Goal: Task Accomplishment & Management: Manage account settings

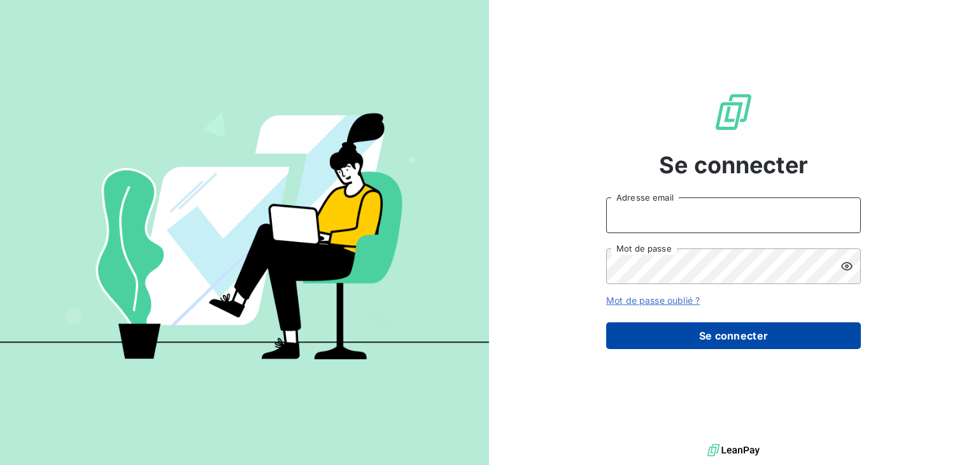
type input "[EMAIL_ADDRESS][DOMAIN_NAME]"
click at [762, 336] on button "Se connecter" at bounding box center [733, 335] width 255 height 27
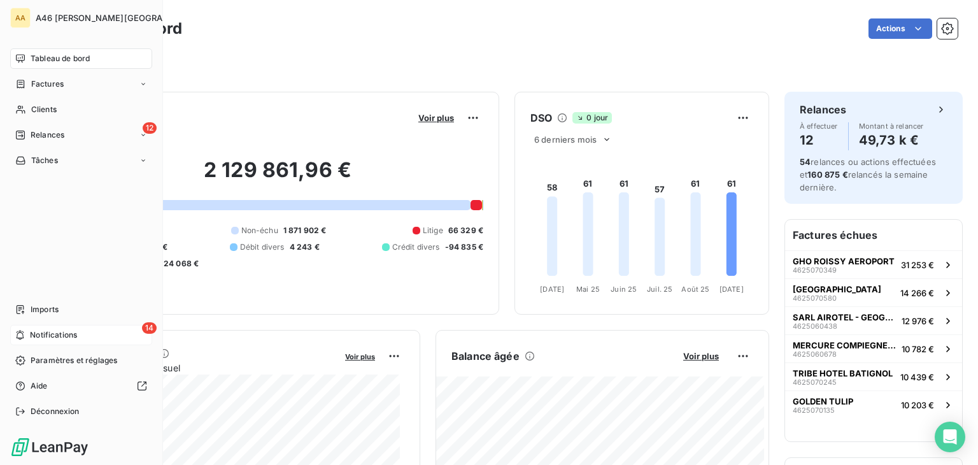
click at [54, 334] on span "Notifications" at bounding box center [53, 334] width 47 height 11
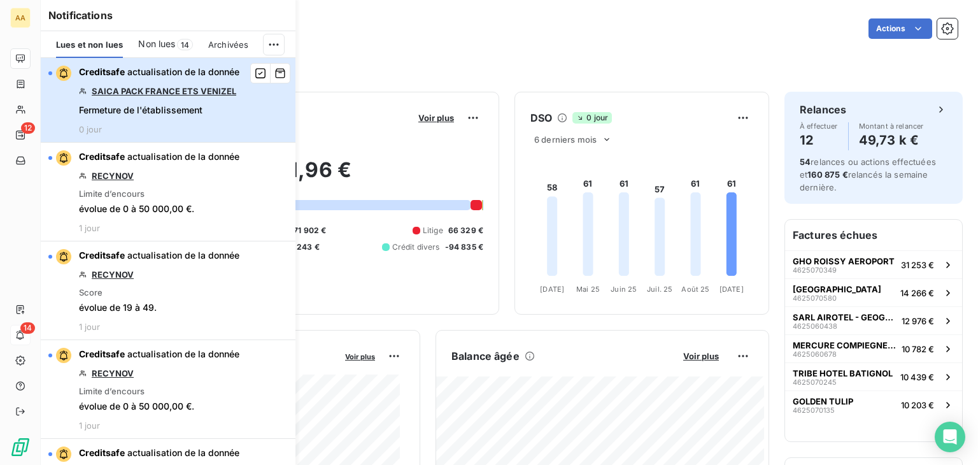
click at [56, 71] on span "button" at bounding box center [63, 73] width 15 height 15
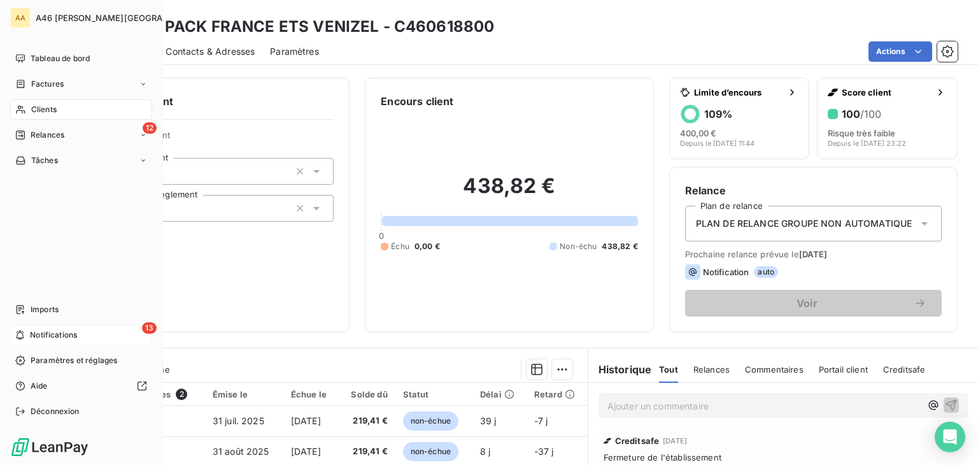
drag, startPoint x: 37, startPoint y: 331, endPoint x: 46, endPoint y: 254, distance: 77.6
click at [37, 330] on span "Notifications" at bounding box center [53, 334] width 47 height 11
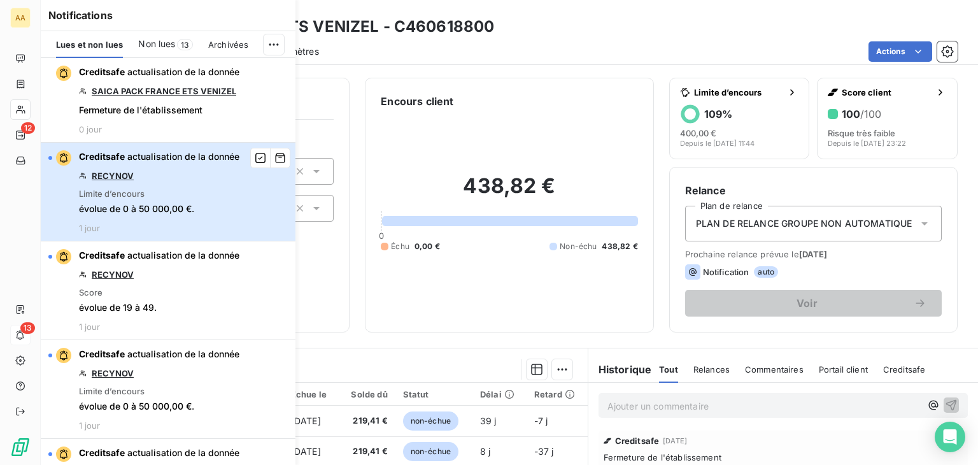
click at [52, 156] on div "button" at bounding box center [59, 157] width 23 height 15
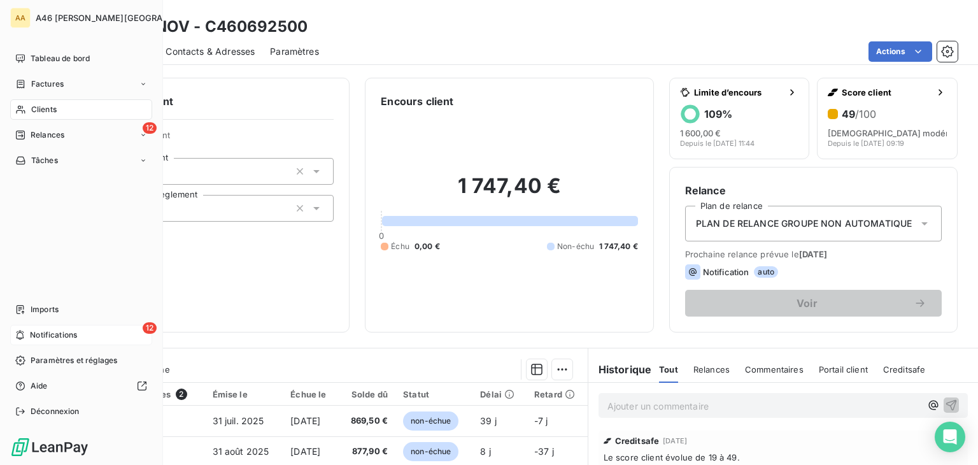
click at [36, 332] on span "Notifications" at bounding box center [53, 334] width 47 height 11
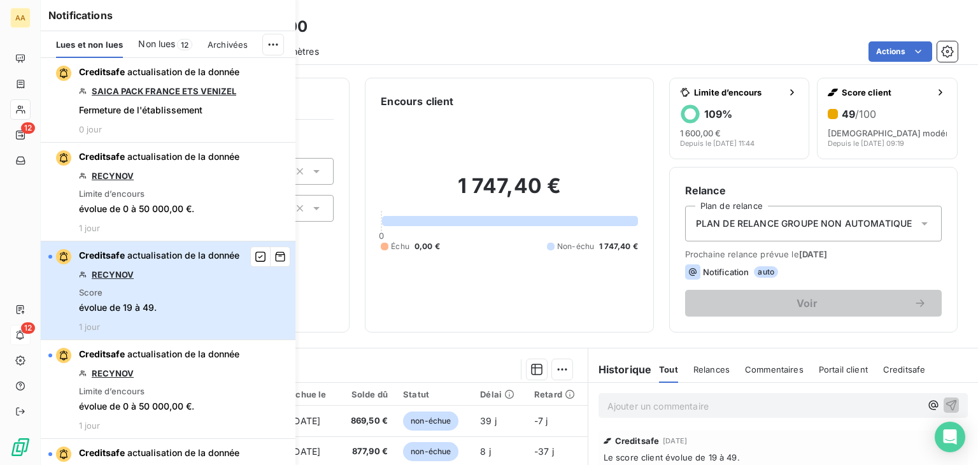
click at [48, 255] on div "button" at bounding box center [50, 257] width 4 height 4
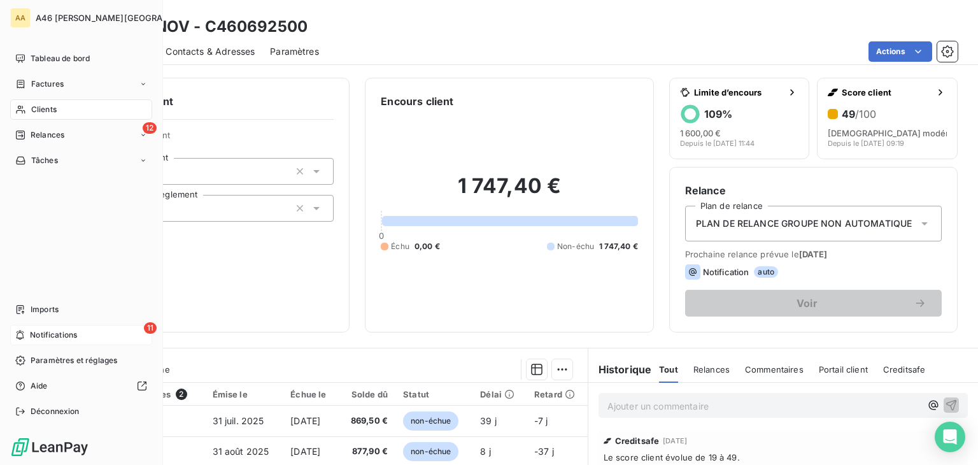
click at [63, 325] on div "11 Notifications" at bounding box center [81, 335] width 142 height 20
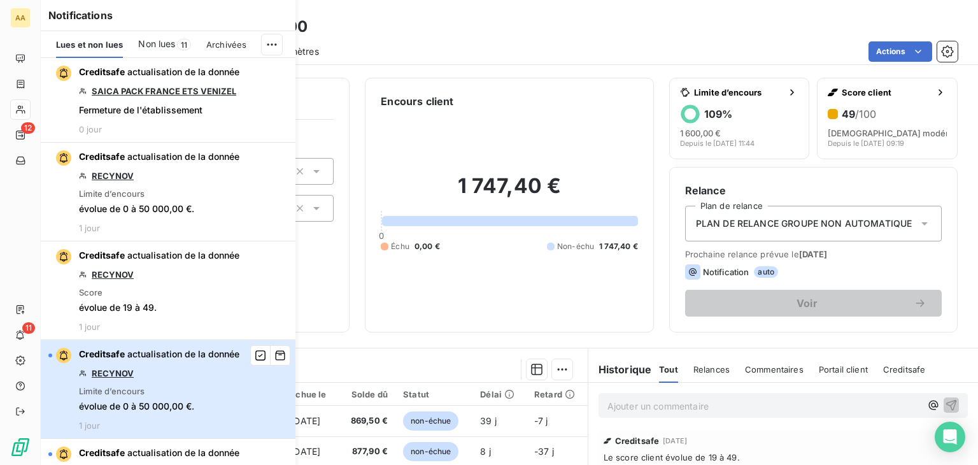
click at [52, 354] on div "button" at bounding box center [59, 355] width 23 height 15
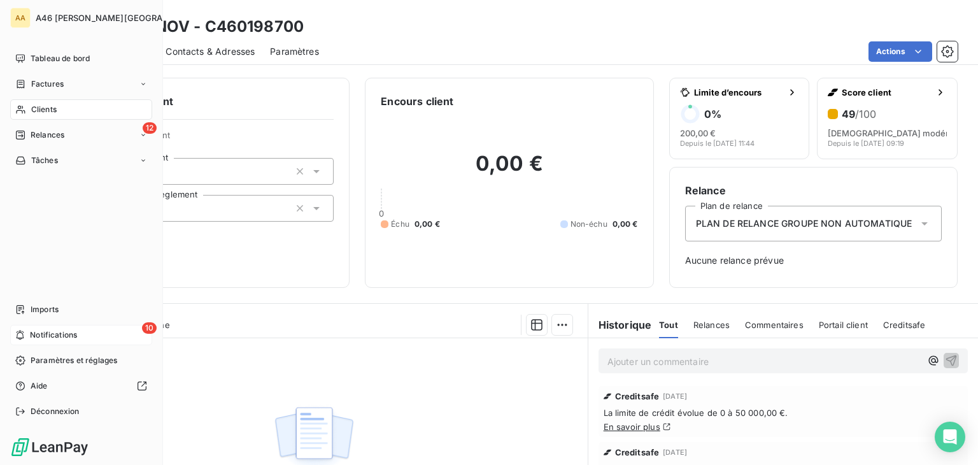
click at [43, 334] on span "Notifications" at bounding box center [53, 334] width 47 height 11
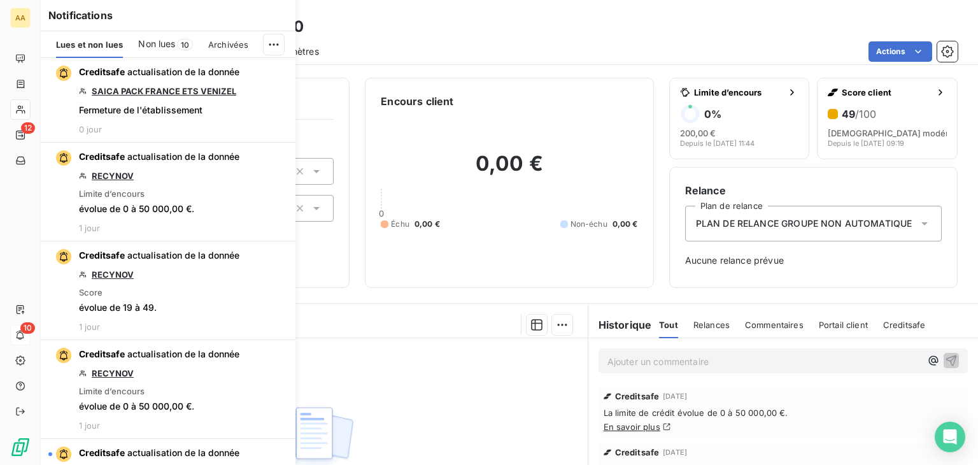
click at [163, 41] on span "Non lues" at bounding box center [156, 44] width 37 height 13
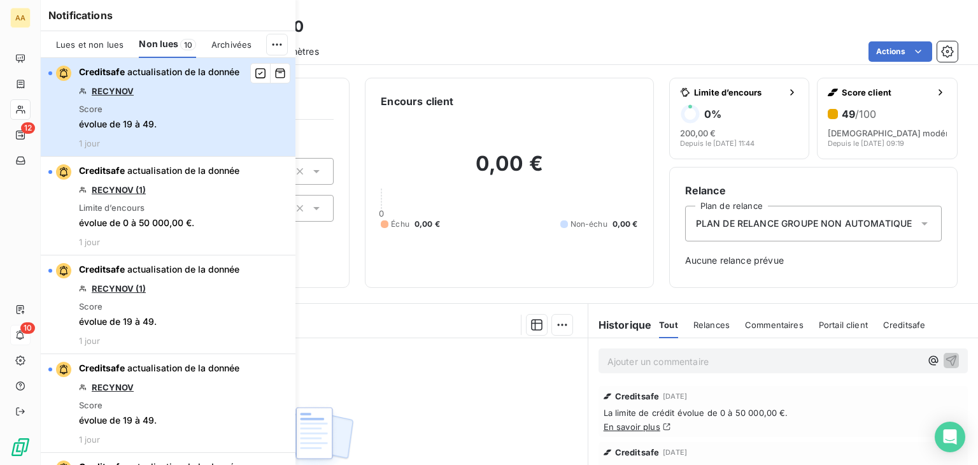
click at [48, 71] on div "button" at bounding box center [59, 73] width 23 height 15
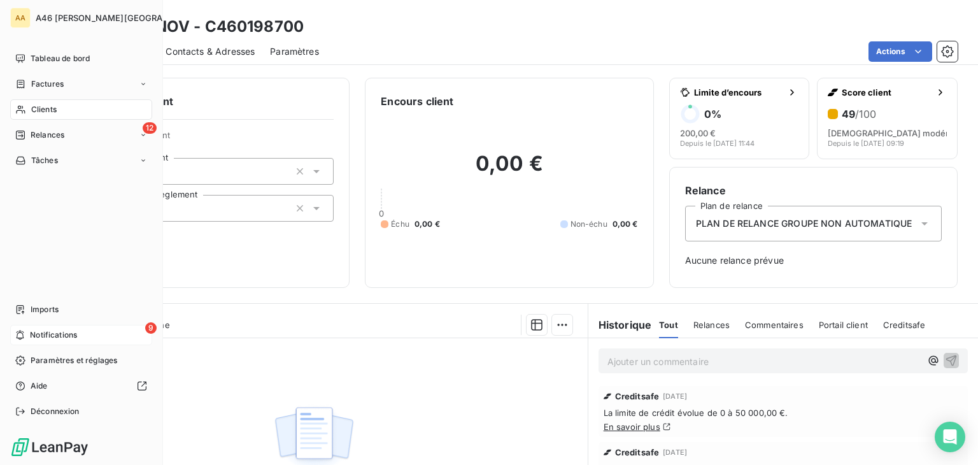
click at [66, 333] on span "Notifications" at bounding box center [53, 334] width 47 height 11
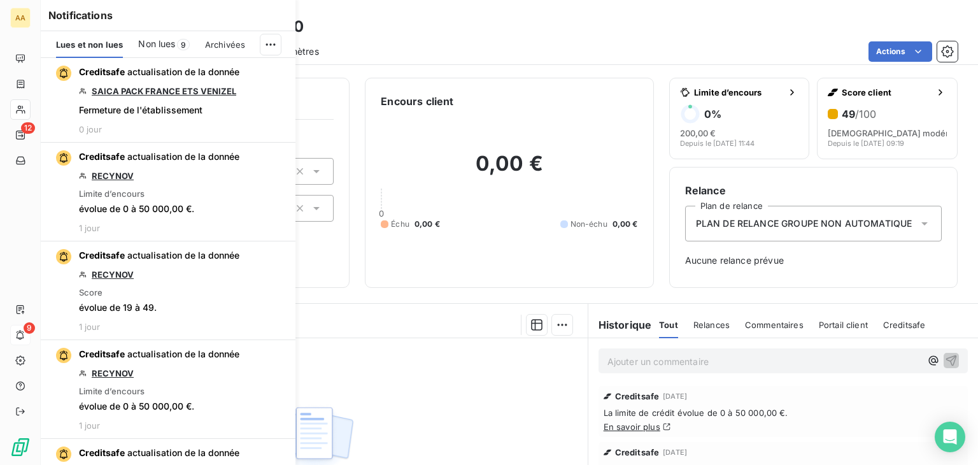
click at [168, 36] on div "Non lues 9" at bounding box center [163, 44] width 51 height 27
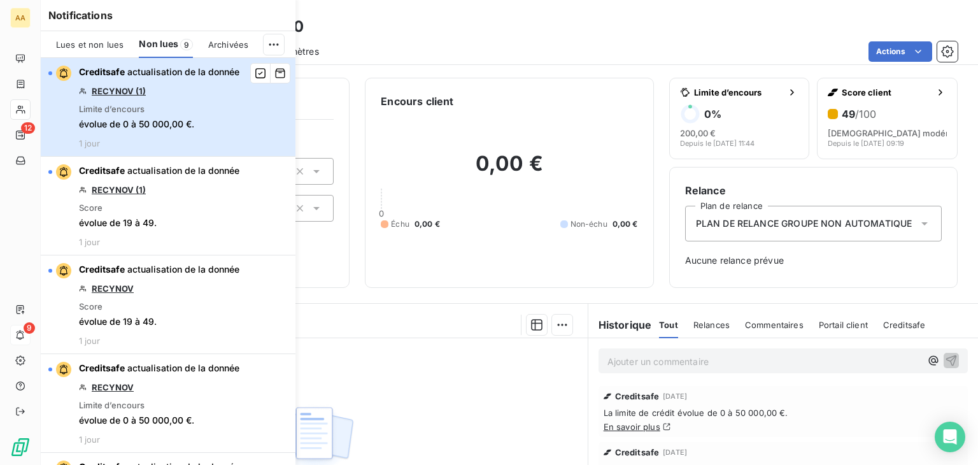
click at [48, 68] on div "button" at bounding box center [59, 73] width 23 height 15
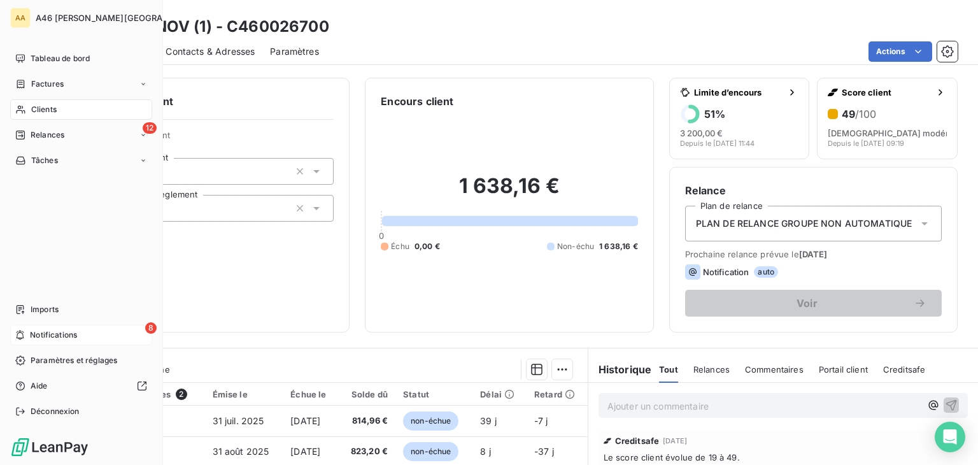
click at [44, 334] on span "Notifications" at bounding box center [53, 334] width 47 height 11
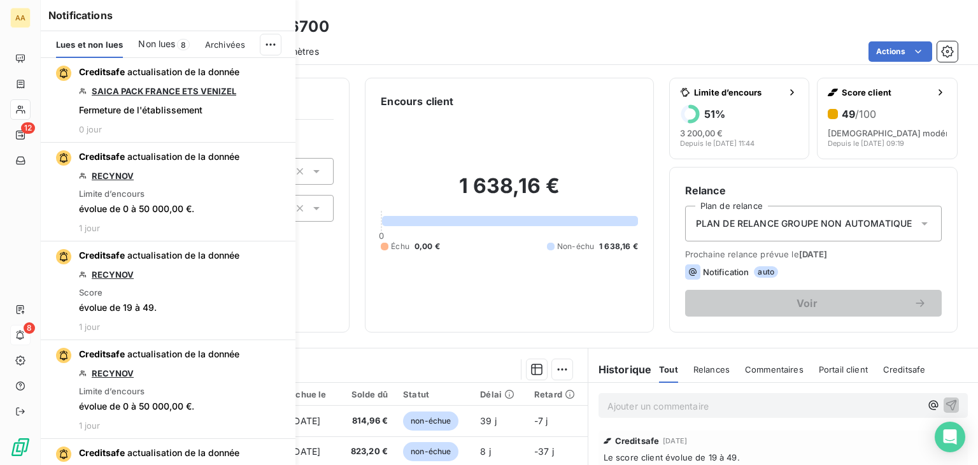
click at [175, 41] on span "Non lues" at bounding box center [156, 44] width 37 height 13
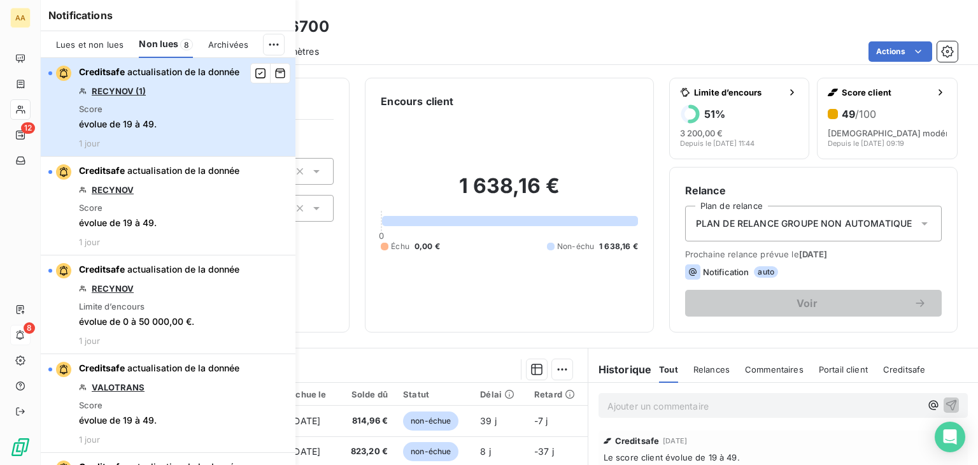
click at [50, 67] on div "button" at bounding box center [59, 73] width 23 height 15
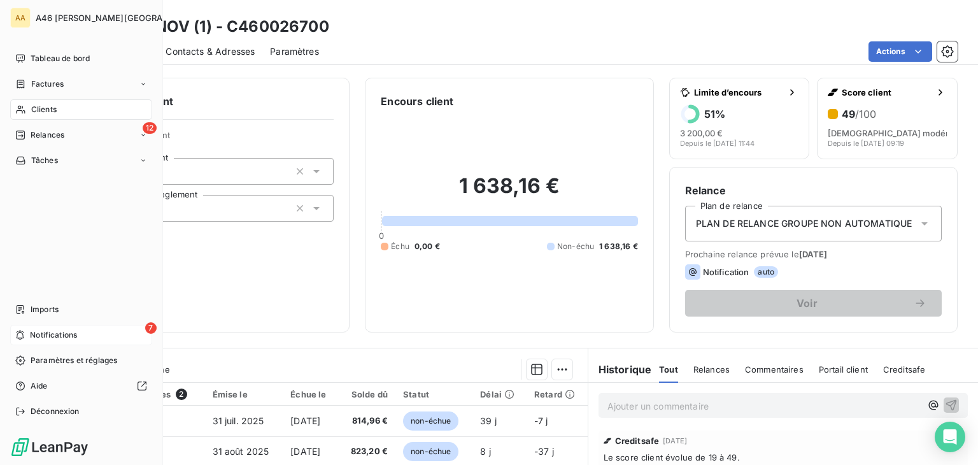
click at [54, 332] on span "Notifications" at bounding box center [53, 334] width 47 height 11
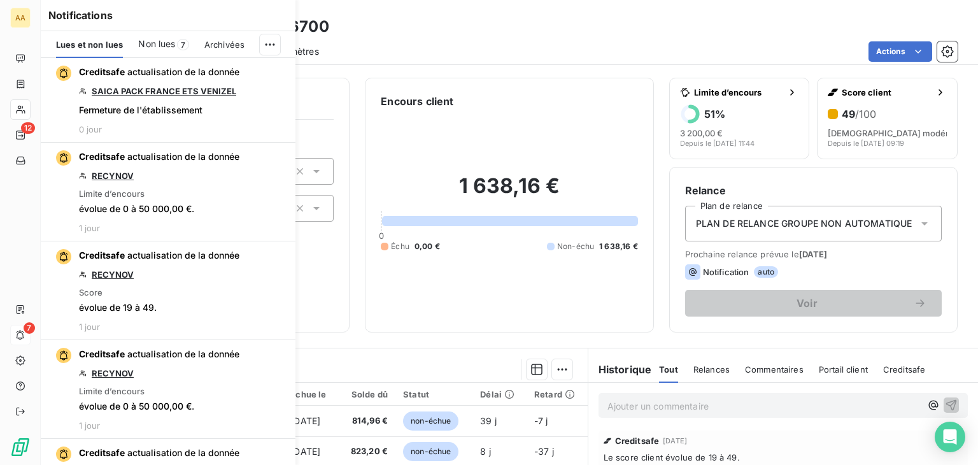
click at [166, 41] on span "Non lues" at bounding box center [156, 44] width 37 height 13
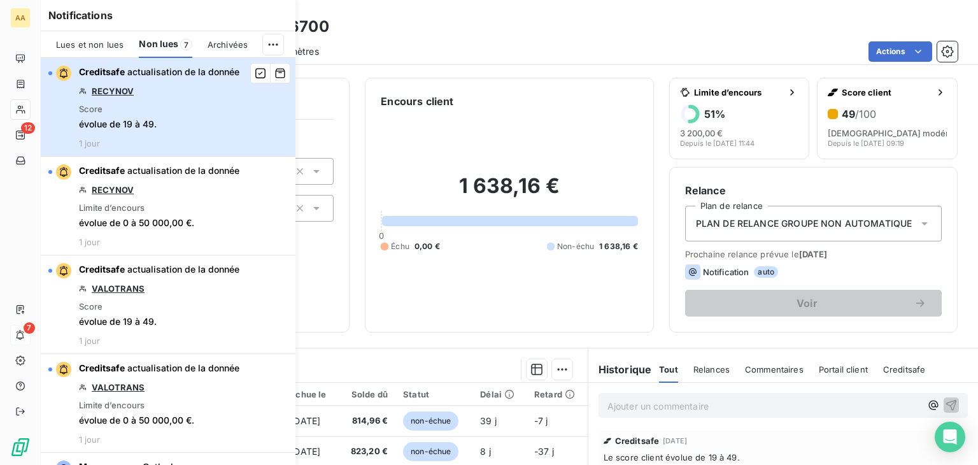
click at [48, 72] on div "button" at bounding box center [50, 73] width 4 height 4
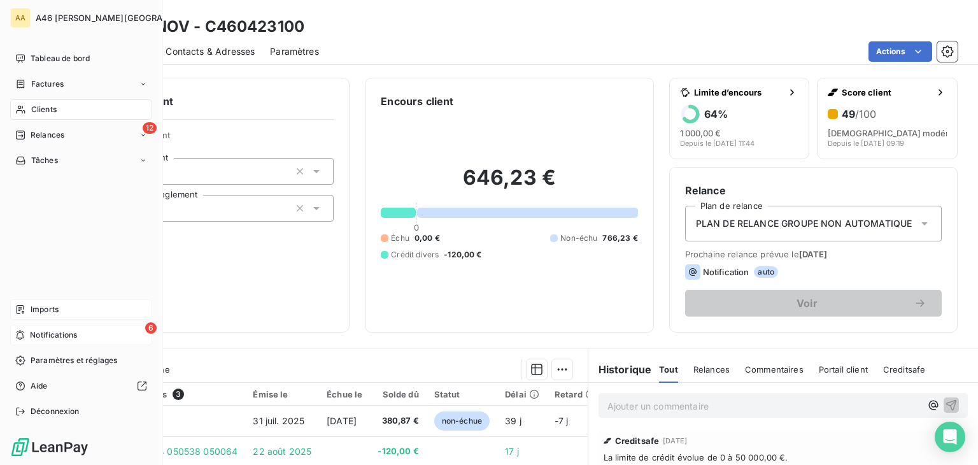
click at [59, 333] on span "Notifications" at bounding box center [53, 334] width 47 height 11
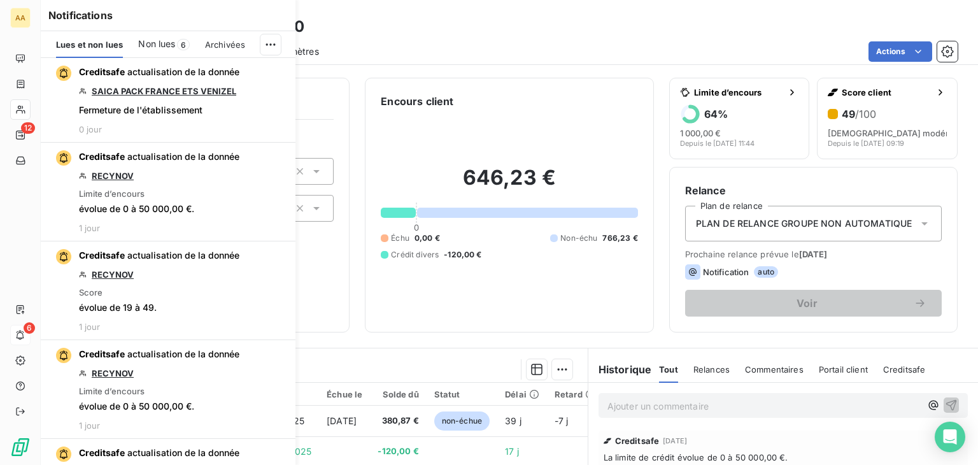
click at [171, 38] on span "Non lues" at bounding box center [156, 44] width 37 height 13
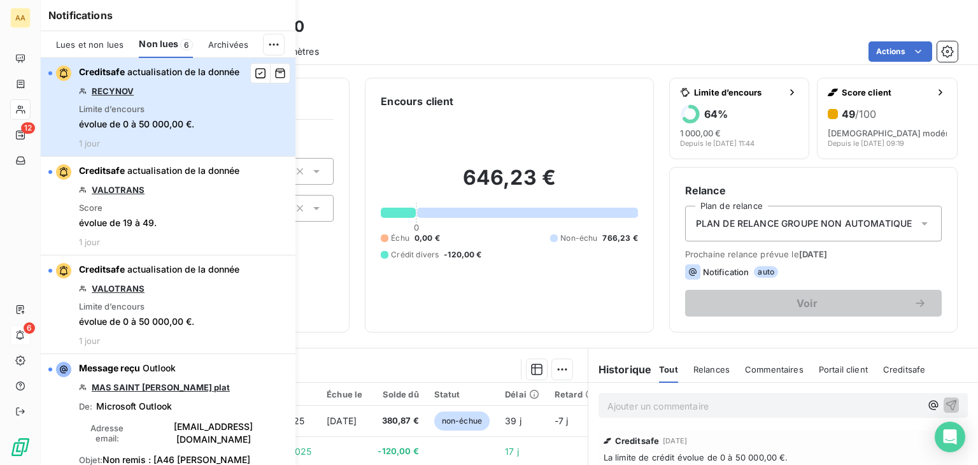
click at [49, 69] on div "button" at bounding box center [59, 73] width 23 height 15
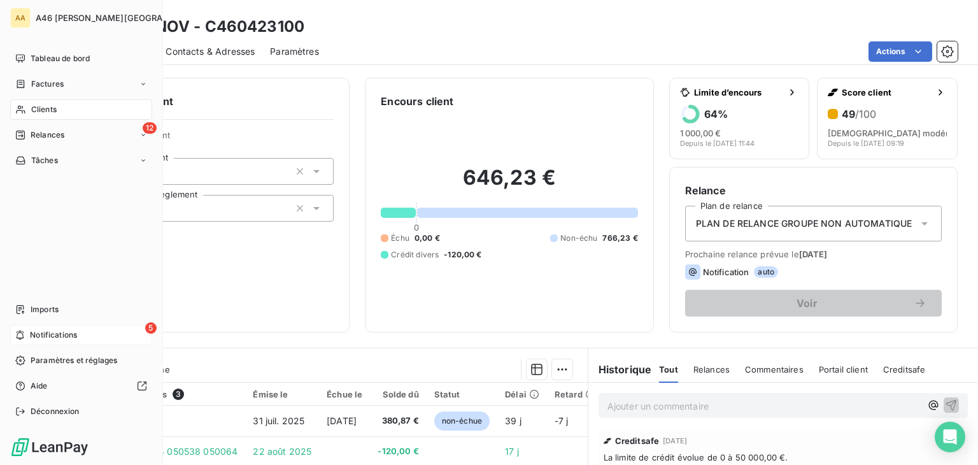
click at [59, 332] on span "Notifications" at bounding box center [53, 334] width 47 height 11
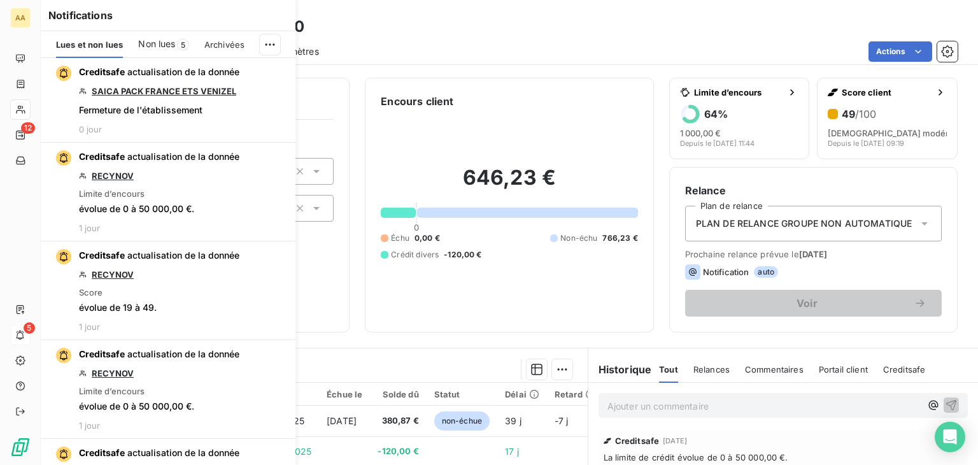
click at [166, 38] on span "Non lues" at bounding box center [156, 44] width 37 height 13
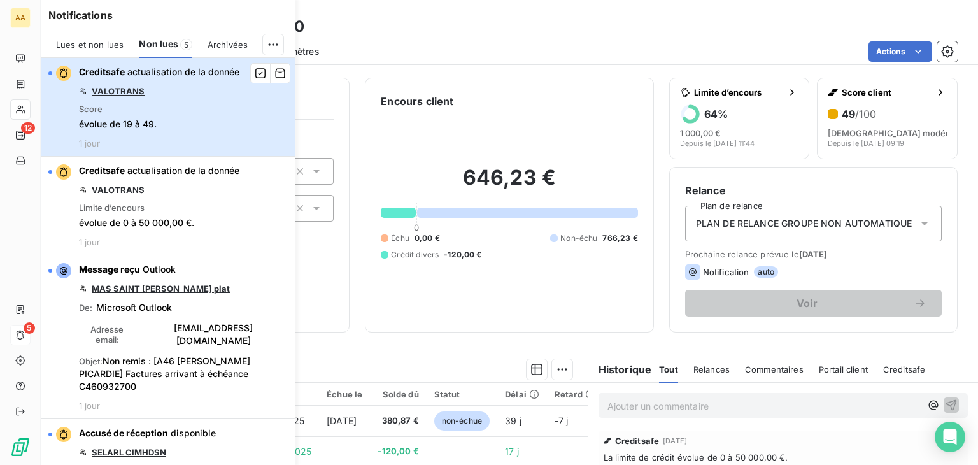
click at [48, 71] on button "Creditsafe actualisation de la donnée VALOTRANS Score évolue de 19 à 49. 1 jour" at bounding box center [168, 107] width 255 height 99
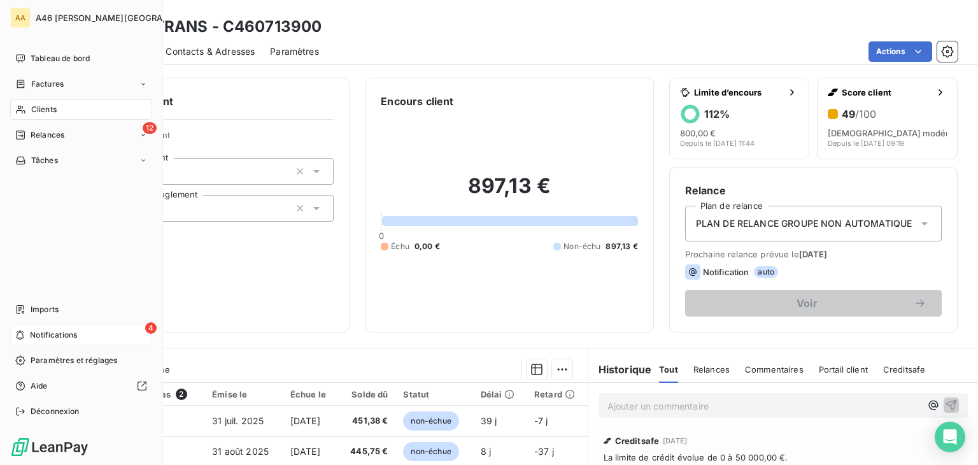
click at [36, 334] on span "Notifications" at bounding box center [53, 334] width 47 height 11
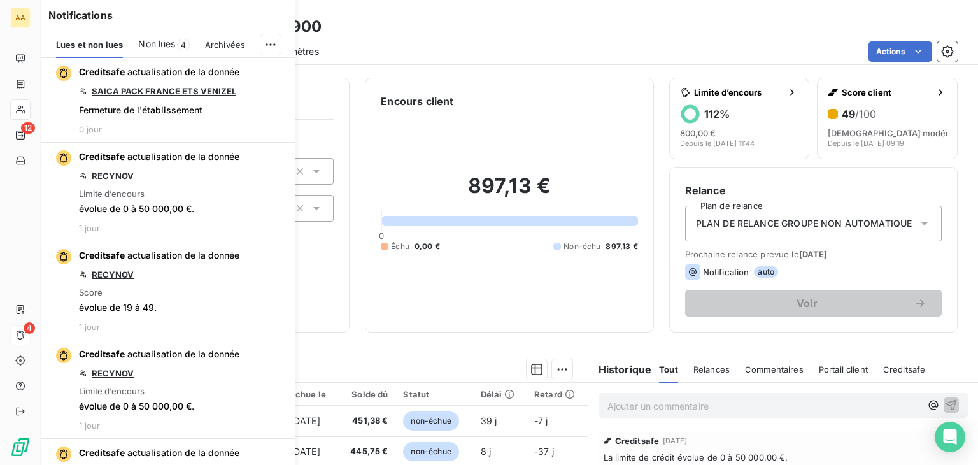
click at [168, 41] on span "Non lues" at bounding box center [156, 44] width 37 height 13
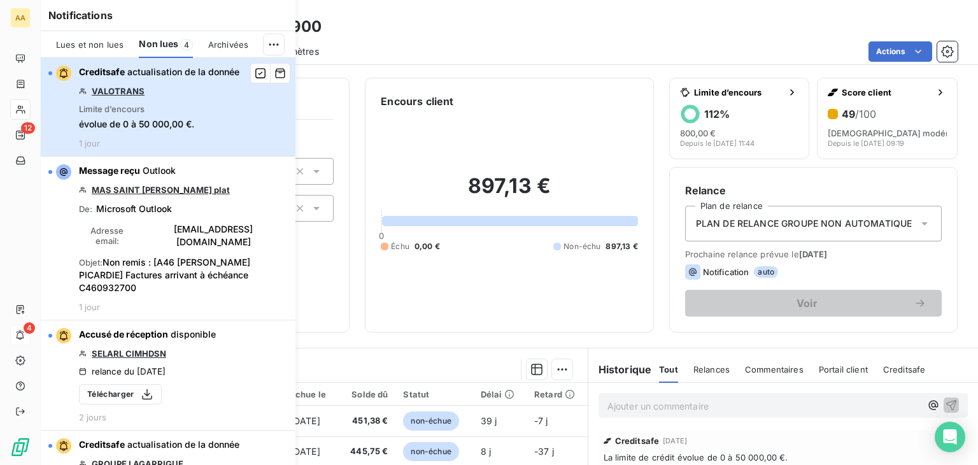
click at [51, 73] on div "button" at bounding box center [50, 73] width 4 height 4
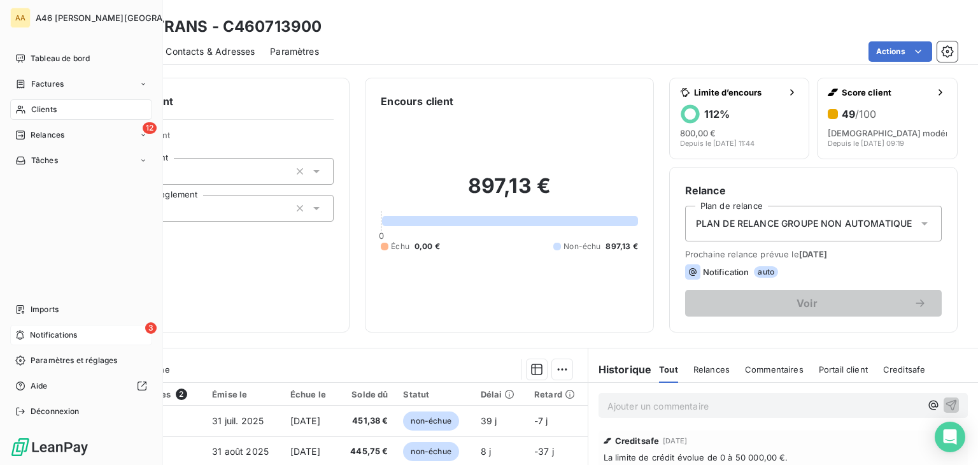
click at [43, 329] on span "Notifications" at bounding box center [53, 334] width 47 height 11
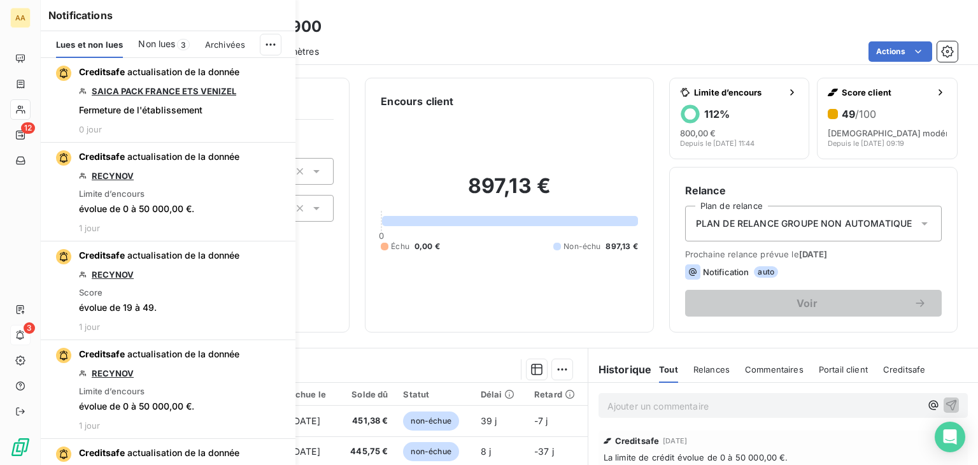
click at [163, 41] on span "Non lues" at bounding box center [156, 44] width 37 height 13
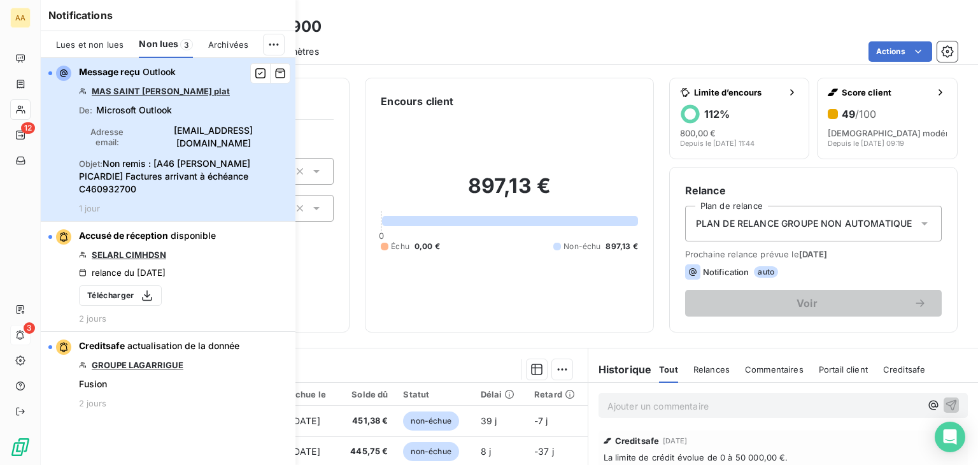
click at [50, 71] on div "button" at bounding box center [50, 73] width 4 height 4
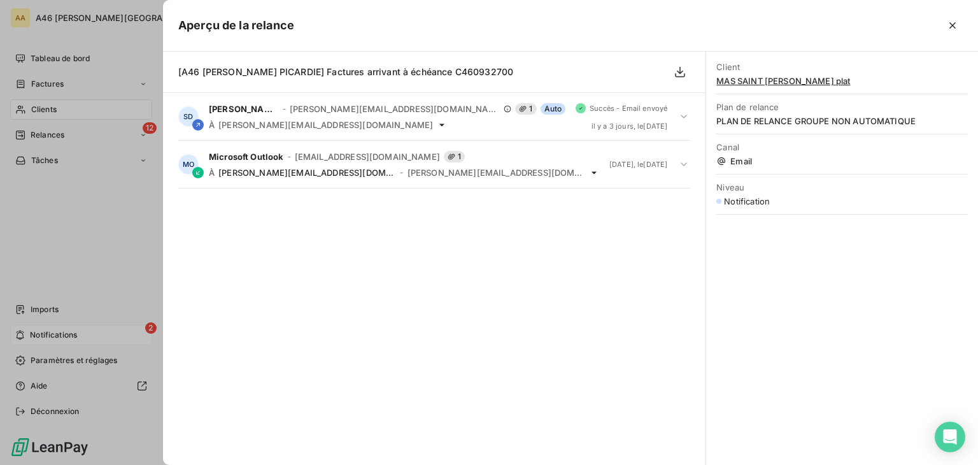
click at [48, 337] on div at bounding box center [489, 232] width 978 height 465
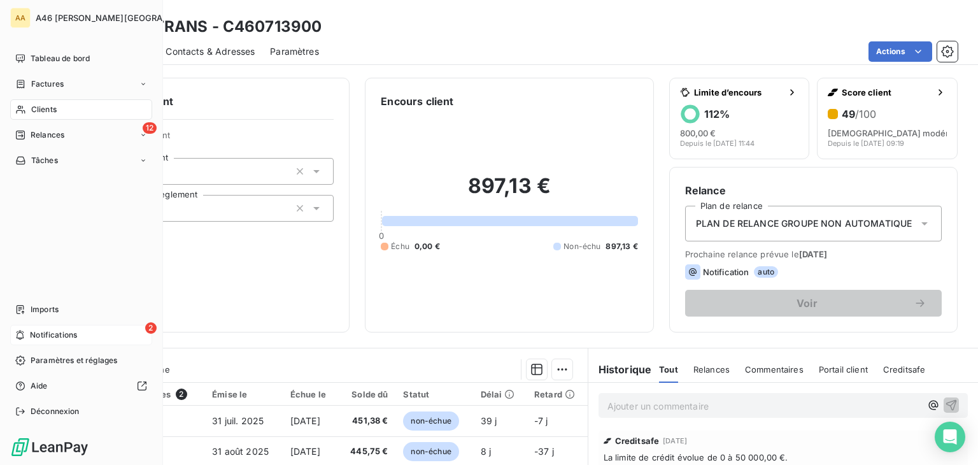
click at [64, 328] on div "2 Notifications" at bounding box center [81, 335] width 142 height 20
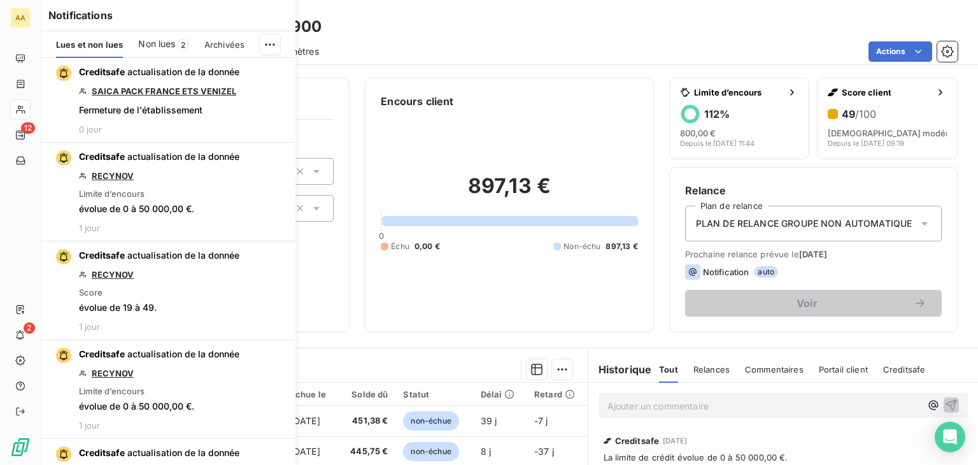
drag, startPoint x: 161, startPoint y: 40, endPoint x: 153, endPoint y: 52, distance: 13.8
click at [161, 40] on span "Non lues" at bounding box center [156, 44] width 37 height 13
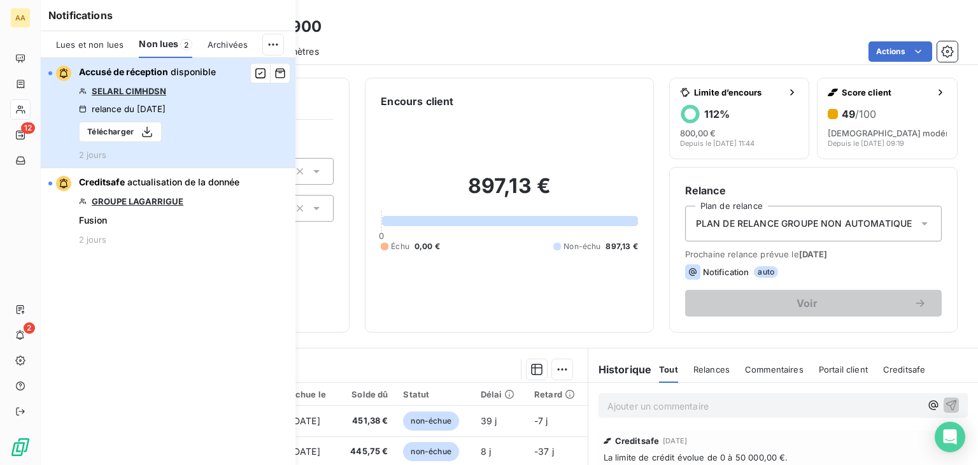
click at [48, 69] on div "button" at bounding box center [59, 73] width 23 height 15
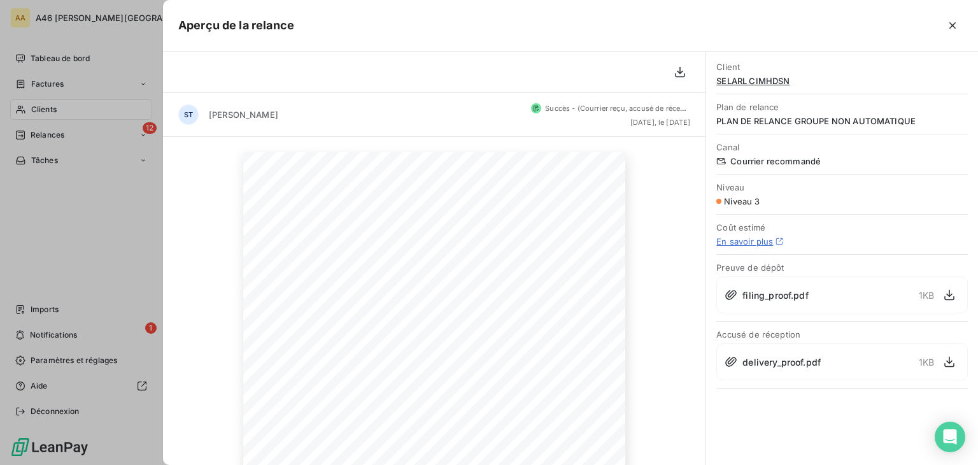
click at [64, 333] on div at bounding box center [489, 232] width 978 height 465
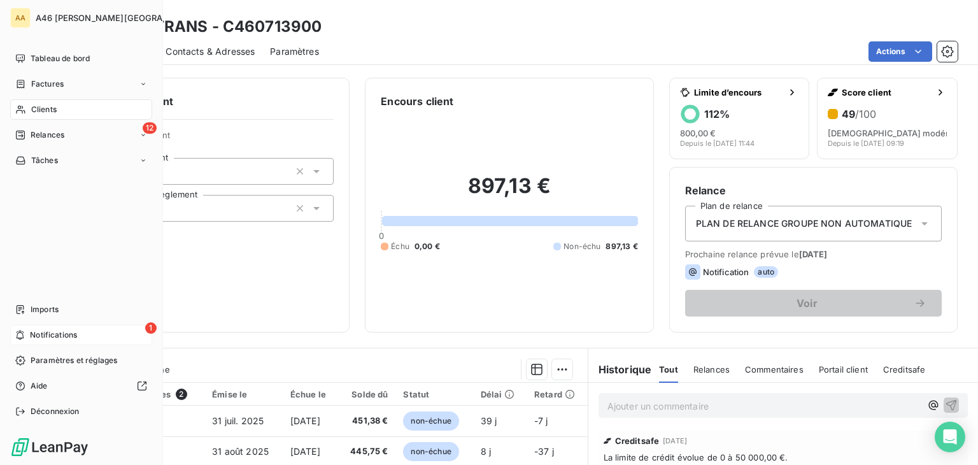
click at [69, 334] on span "Notifications" at bounding box center [53, 334] width 47 height 11
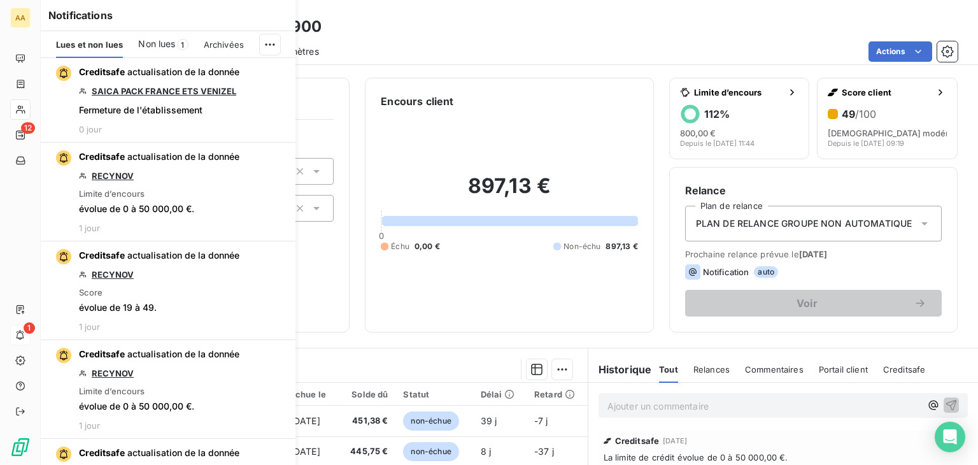
click at [173, 41] on span "Non lues" at bounding box center [156, 44] width 37 height 13
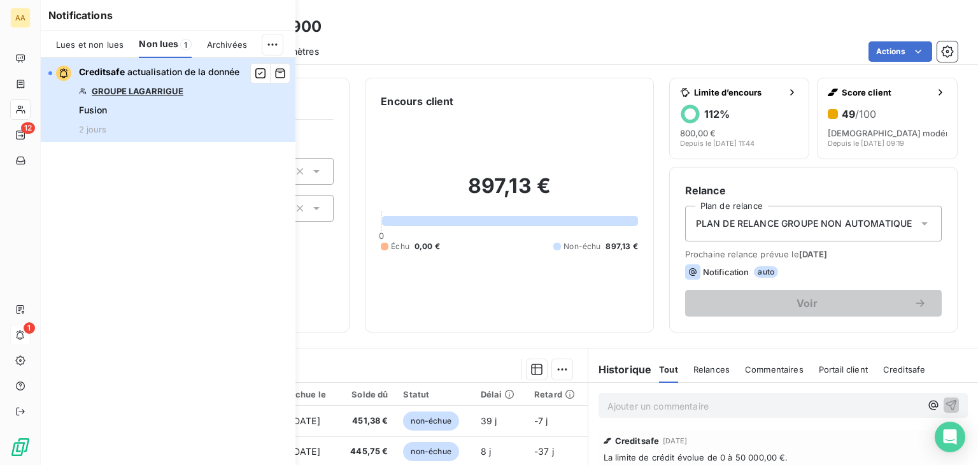
click at [51, 74] on div "button" at bounding box center [50, 73] width 4 height 4
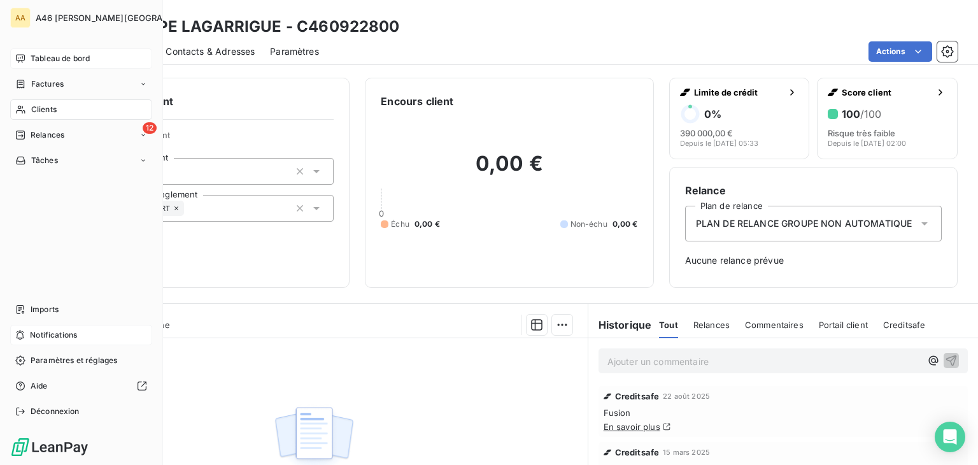
click at [61, 55] on span "Tableau de bord" at bounding box center [60, 58] width 59 height 11
